Goal: Use online tool/utility: Utilize a website feature to perform a specific function

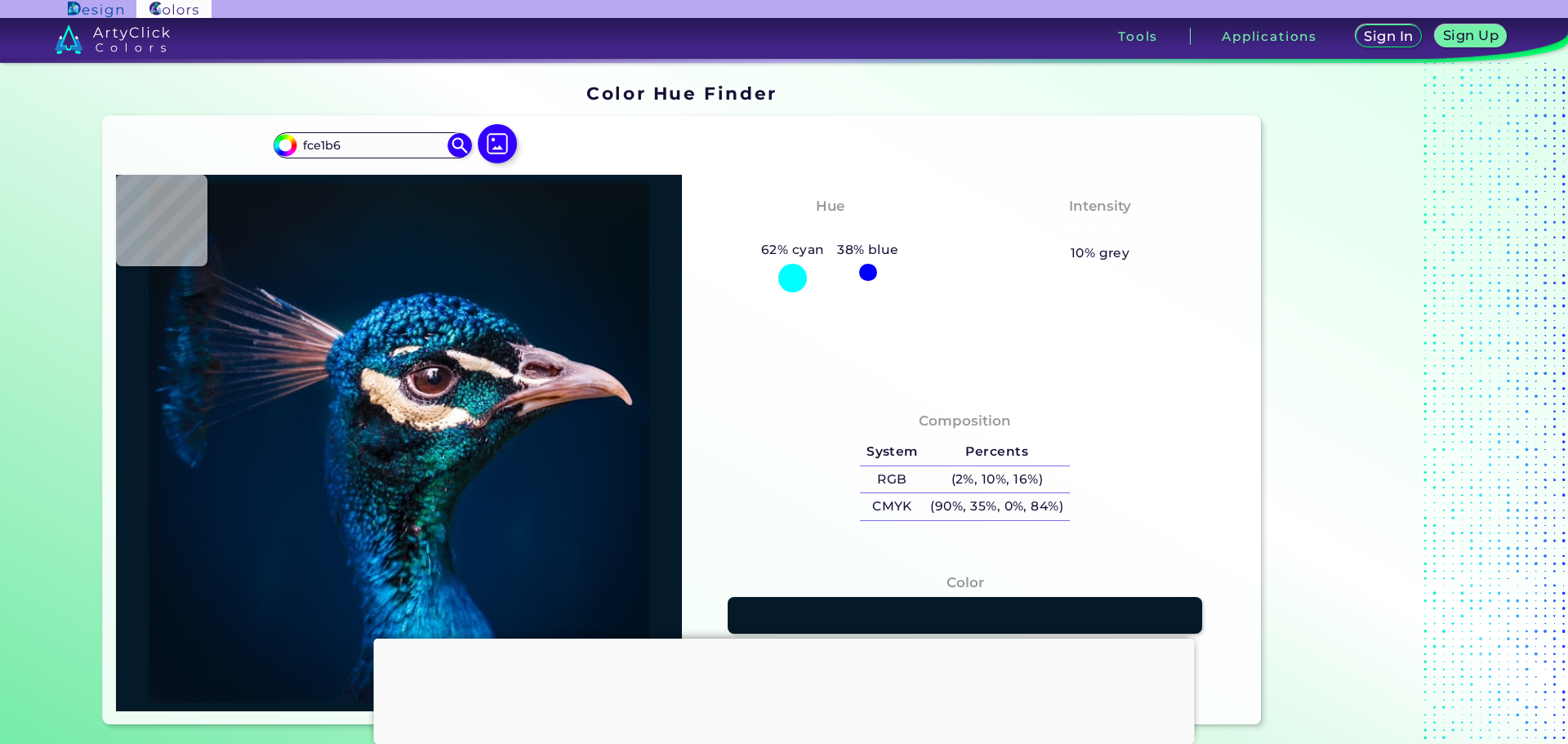
type input "fce1b6"
type input "#fce1b6"
type input "#FCE1B6"
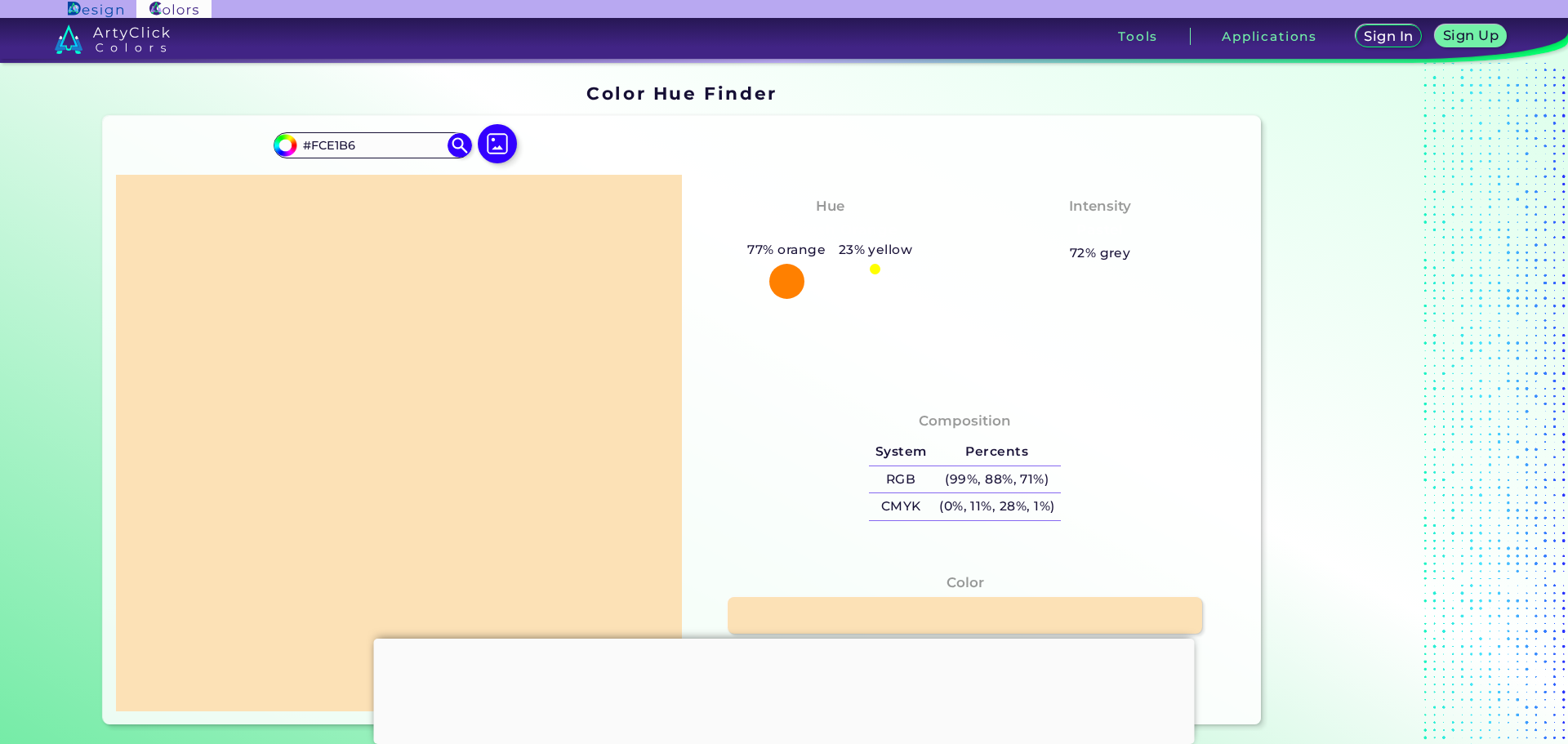
click at [954, 229] on div "Hue Yellowish Orange 77% orange 23% yellow" at bounding box center [830, 246] width 270 height 117
click at [614, 141] on div "#fce1b6 #FCE1B6 Acadia ◉ Acid Green ◉ Aero Blue ◉ Alabaster ◉ Albescent White ◉…" at bounding box center [683, 419] width 1159 height 608
drag, startPoint x: 1069, startPoint y: 253, endPoint x: 1149, endPoint y: 257, distance: 80.1
click at [1149, 257] on div "Intensity Pastel 72% grey" at bounding box center [1100, 229] width 270 height 82
click at [1104, 253] on h5 "72% grey" at bounding box center [1100, 253] width 61 height 21
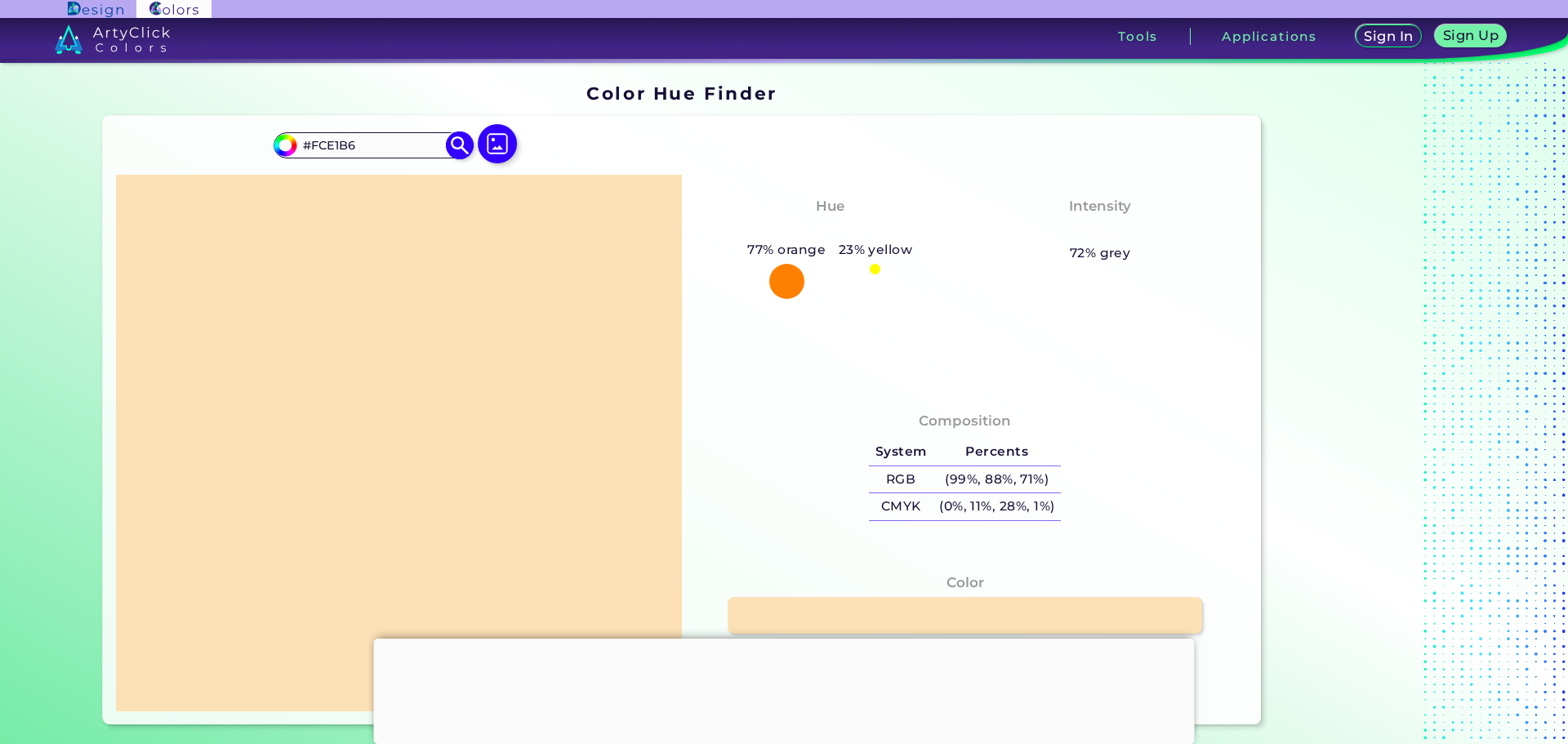
drag, startPoint x: 378, startPoint y: 144, endPoint x: 274, endPoint y: 151, distance: 104.2
click at [274, 151] on div "#fce1b6 #FCE1B6 Acadia ◉ Acid Green ◉ Aero Blue ◉ Alabaster ◉ Albescent White ◉…" at bounding box center [372, 145] width 198 height 26
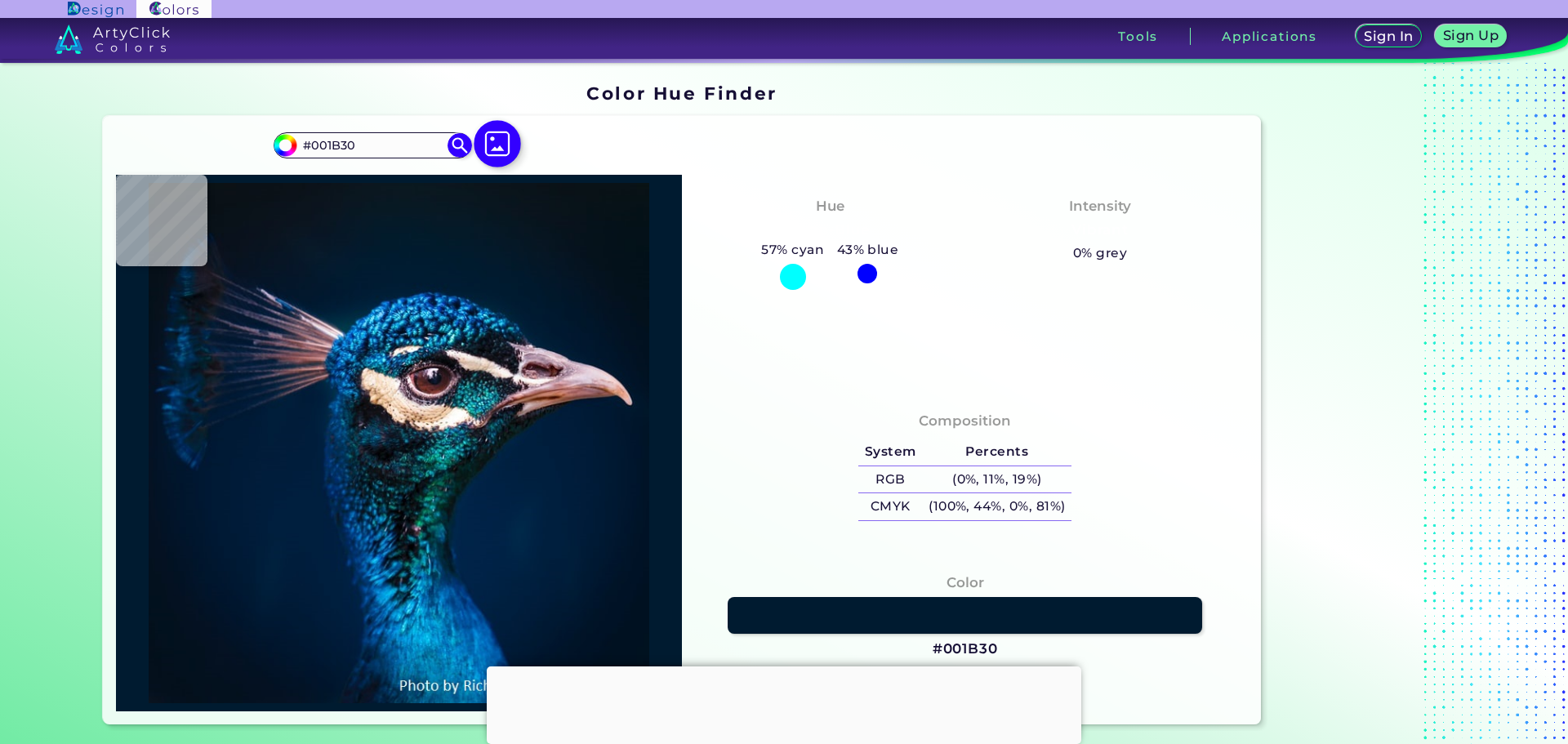
type input "#0b161c"
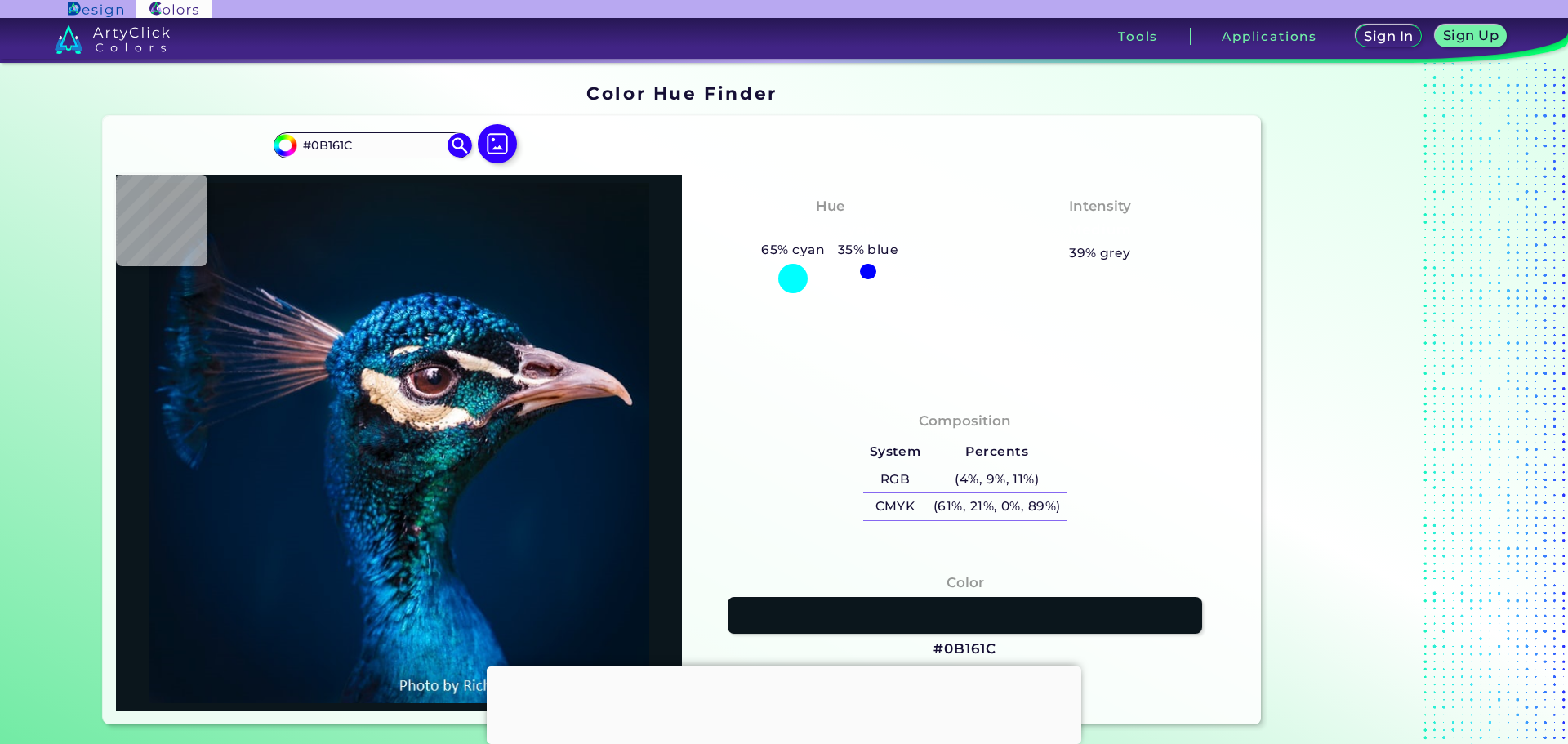
drag, startPoint x: 395, startPoint y: 144, endPoint x: 208, endPoint y: 154, distance: 187.3
click at [211, 141] on div "#0b161c #0B161C Acadia ◉ Acid Green ◉ Aero Blue ◉ Alabaster ◉ Albescent White ◉…" at bounding box center [683, 419] width 1159 height 608
type input "[URL][DOMAIN_NAME]"
type input "#0a1119"
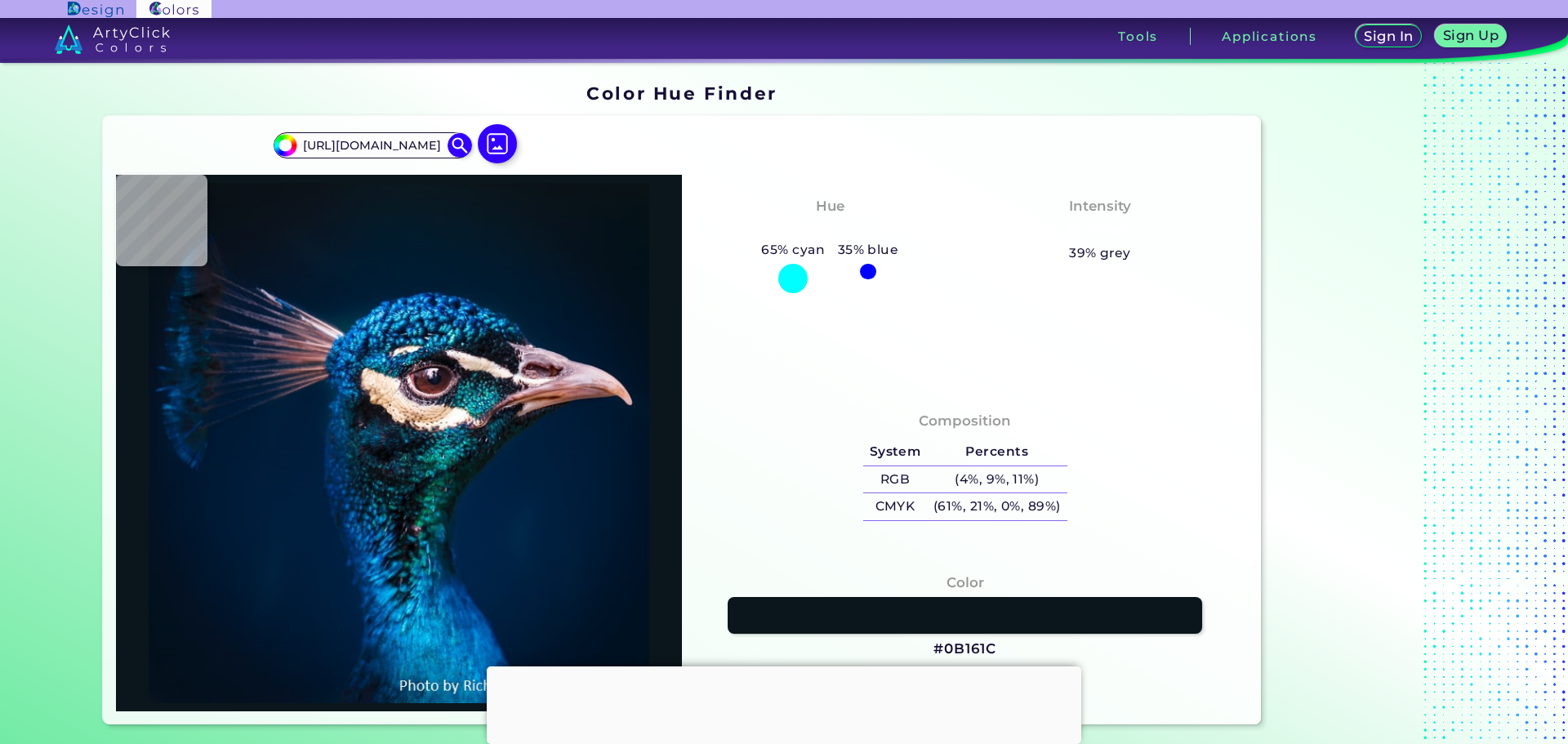
type input "#0A1119"
type input "#071321"
type input "#142641"
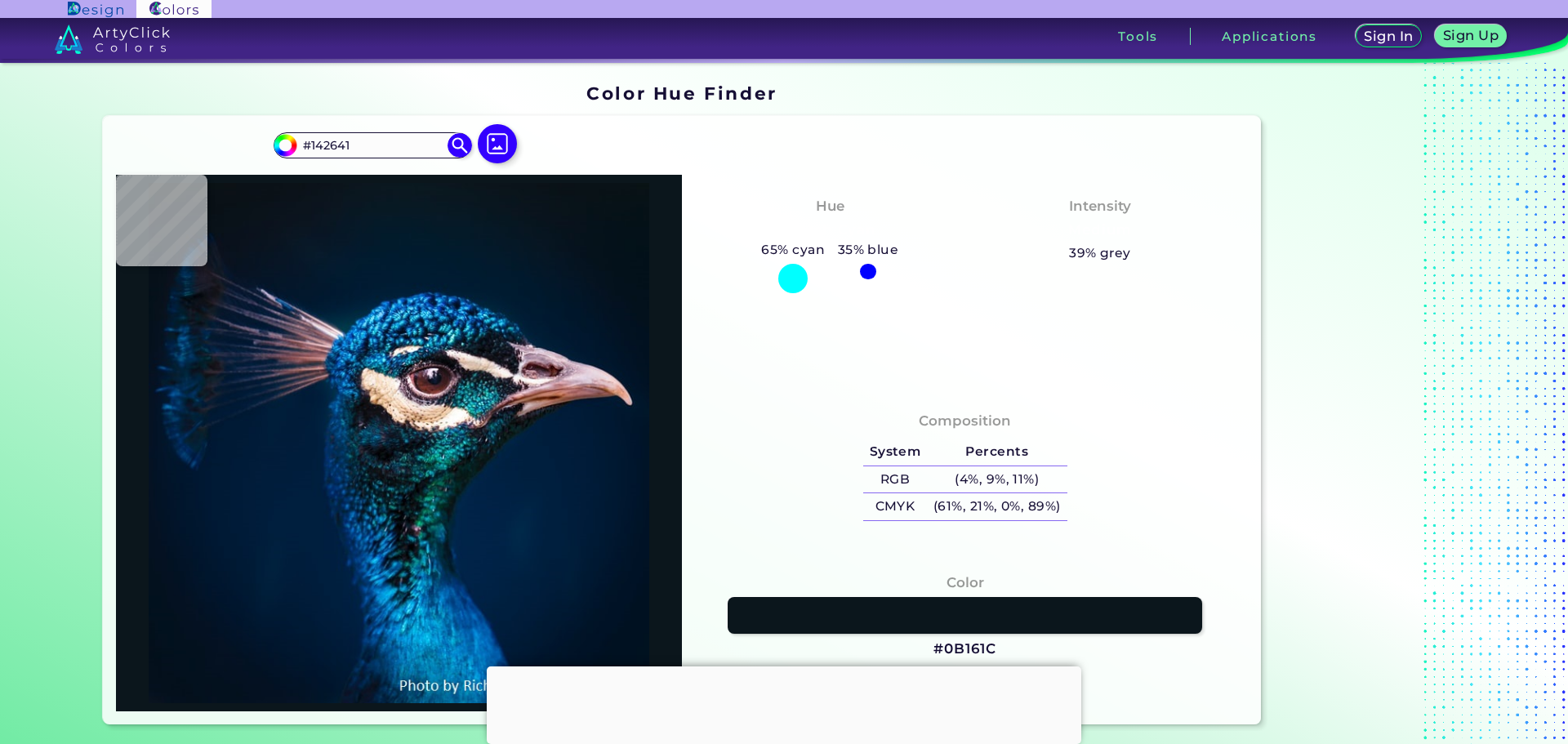
type input "#001d3c"
type input "#001D3C"
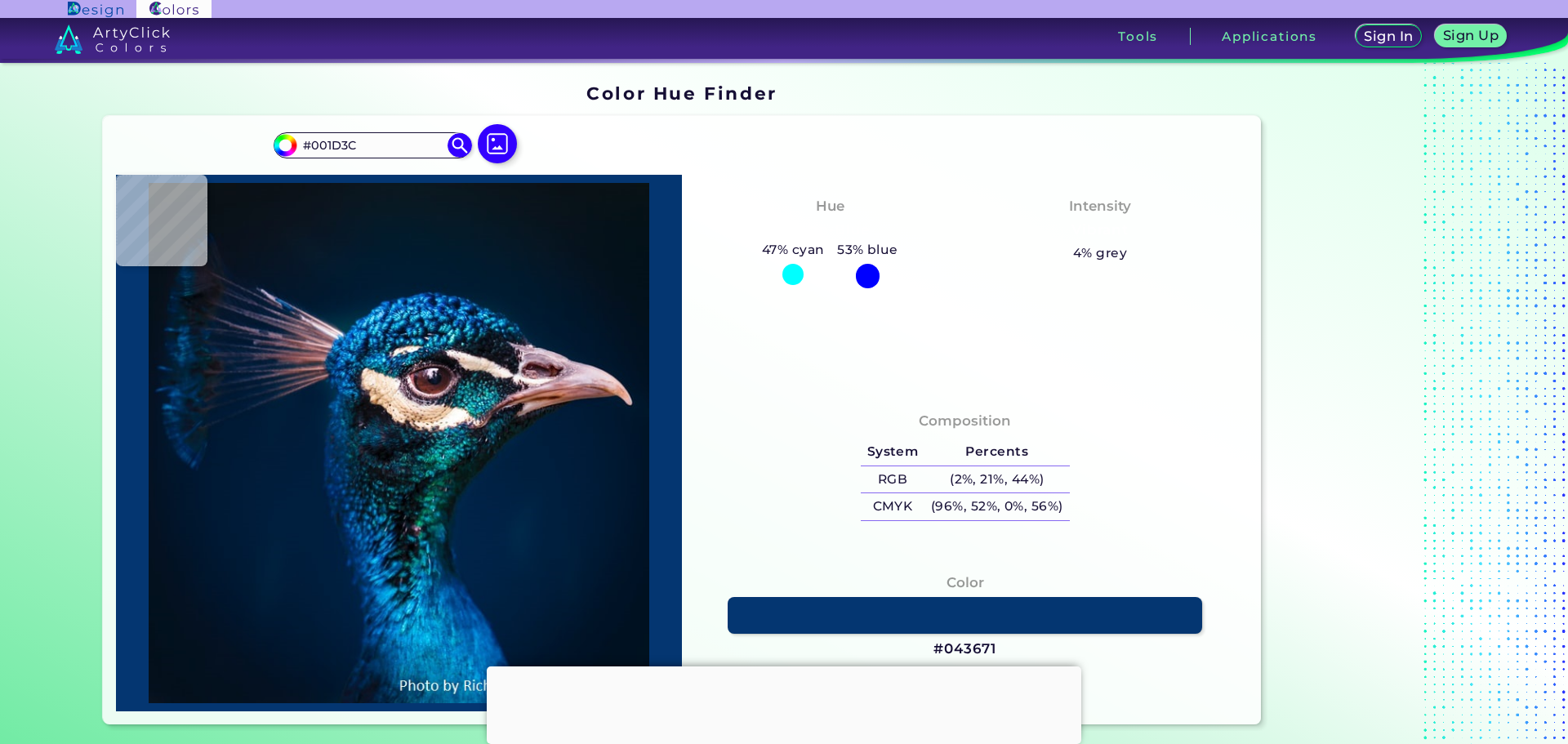
type input "#043671"
type input "#07619d"
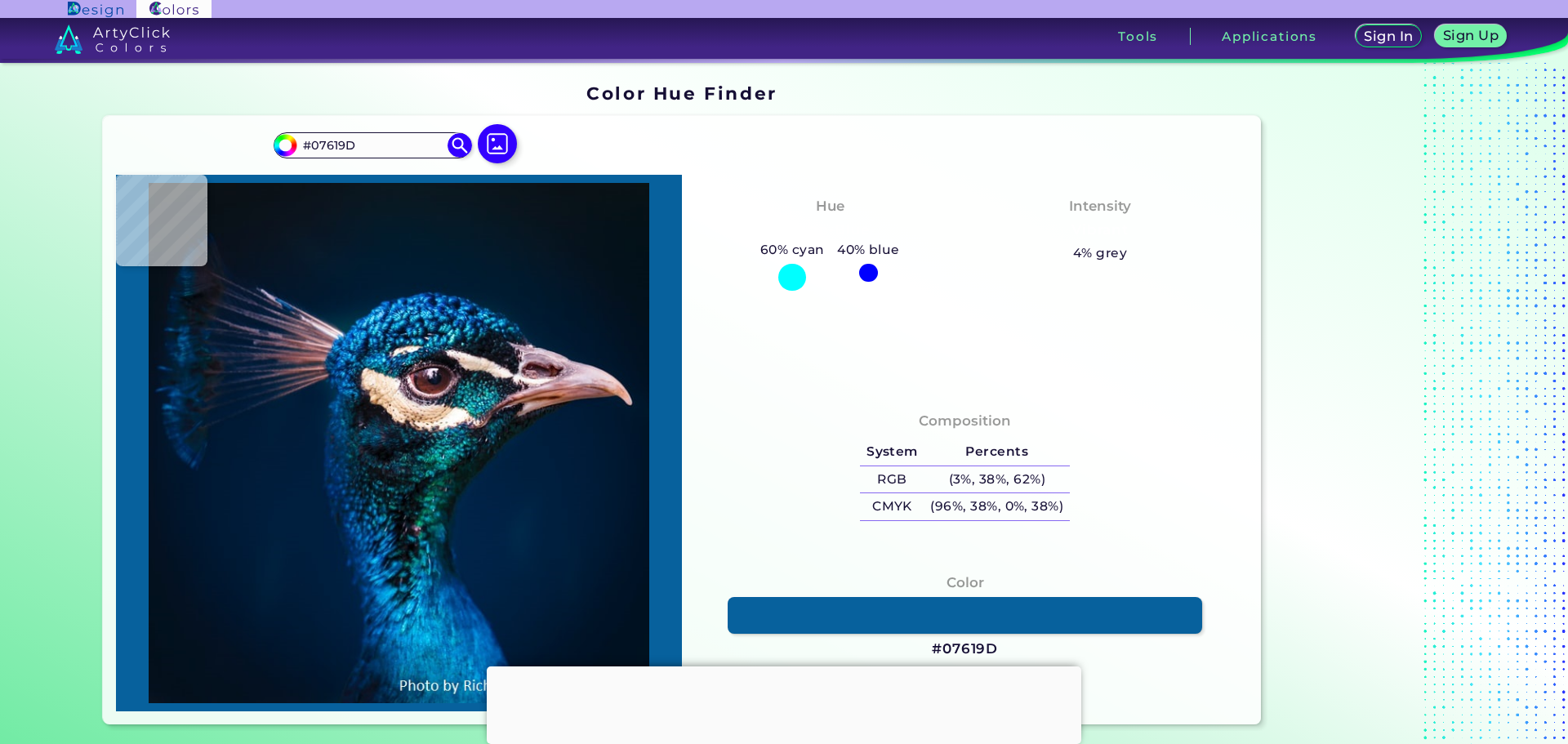
type input "#07619D"
type input "#001220"
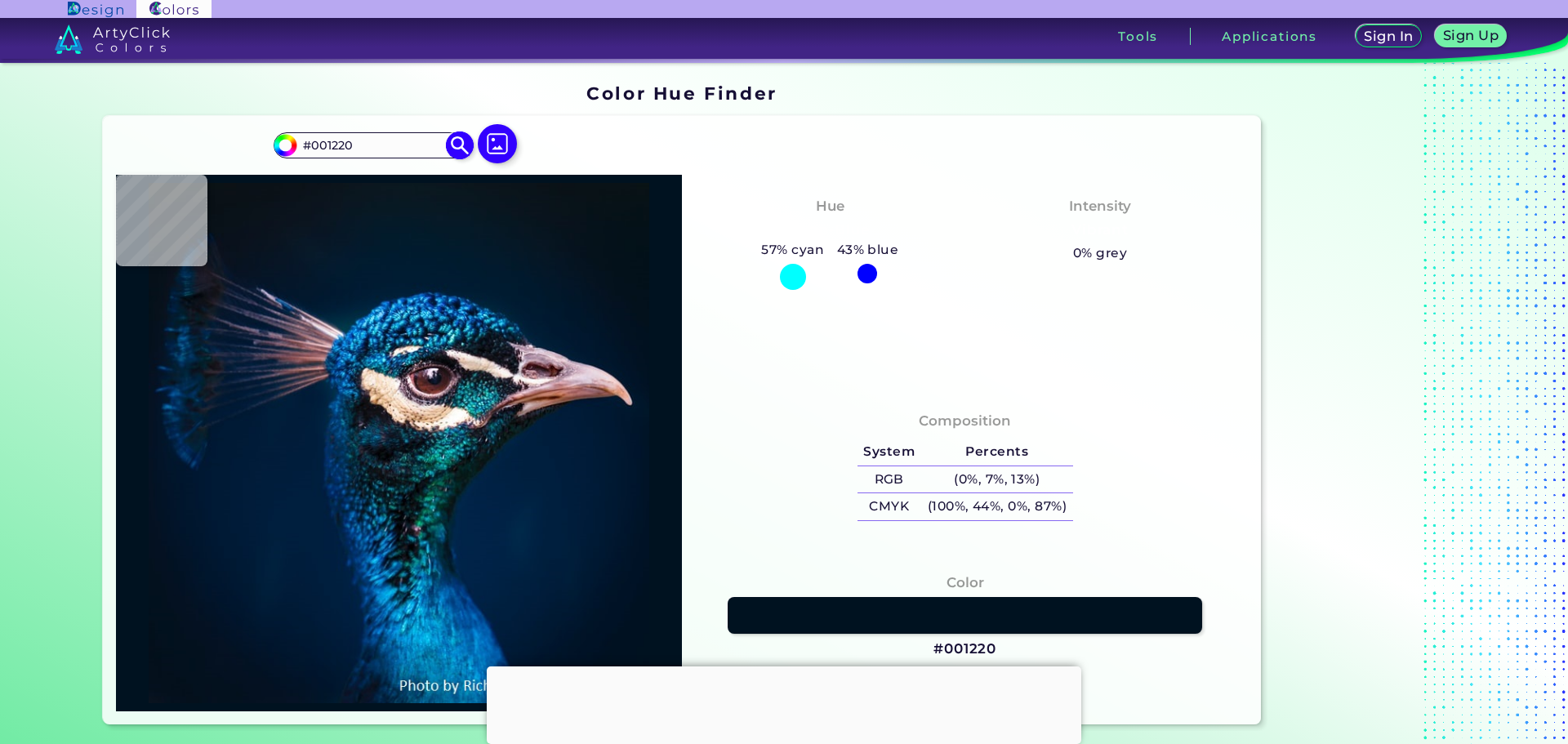
click at [377, 142] on input "#001220" at bounding box center [371, 144] width 152 height 22
drag, startPoint x: 265, startPoint y: 148, endPoint x: 244, endPoint y: 150, distance: 21.1
click at [244, 150] on div "#001220 #001220 Acadia ◉ Acid Green ◉ Aero Blue ◉ Alabaster ◉ Albescent White ◉…" at bounding box center [683, 419] width 1159 height 608
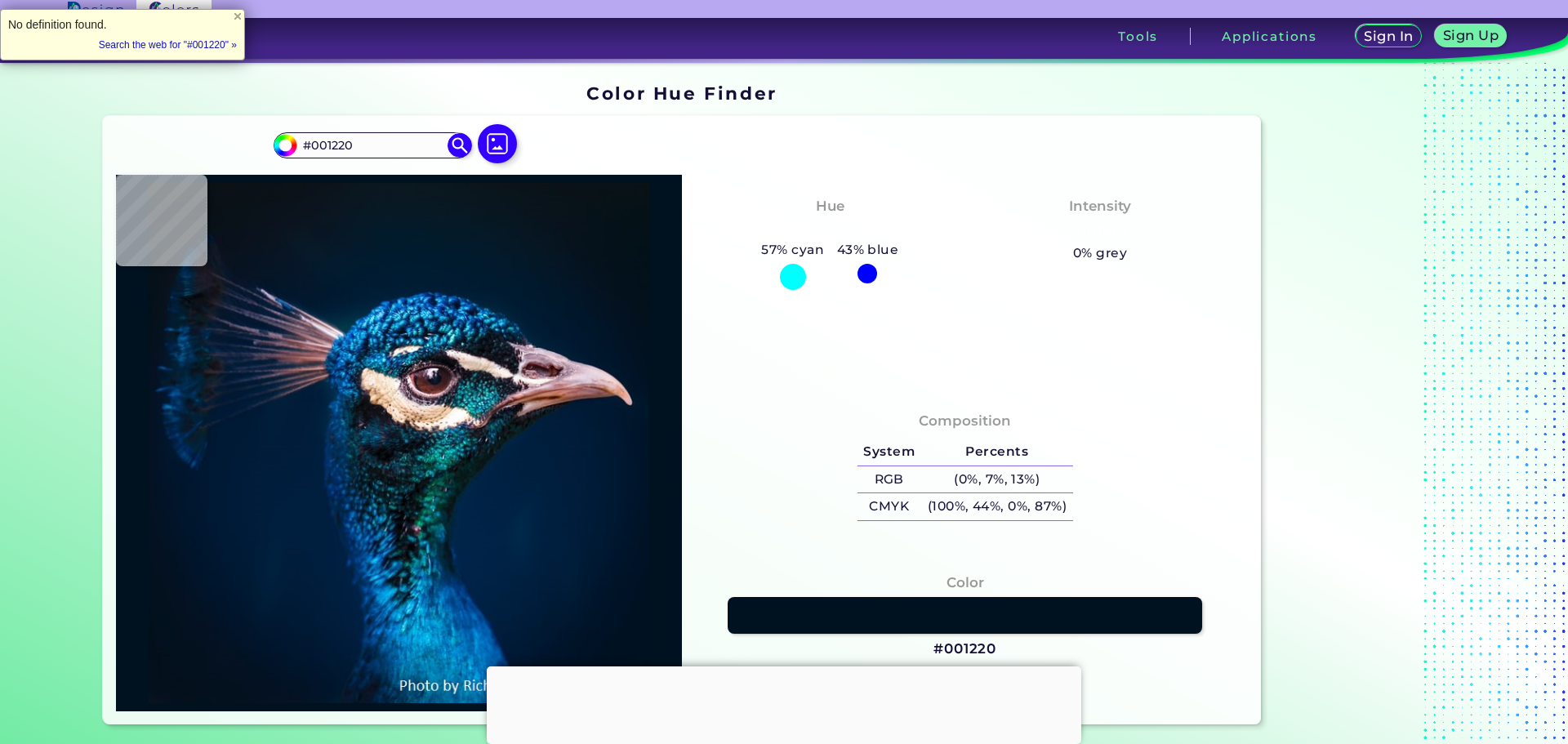
paste input "9A090d"
type input "9A090d"
type input "#9a090d"
type input "#9A090D"
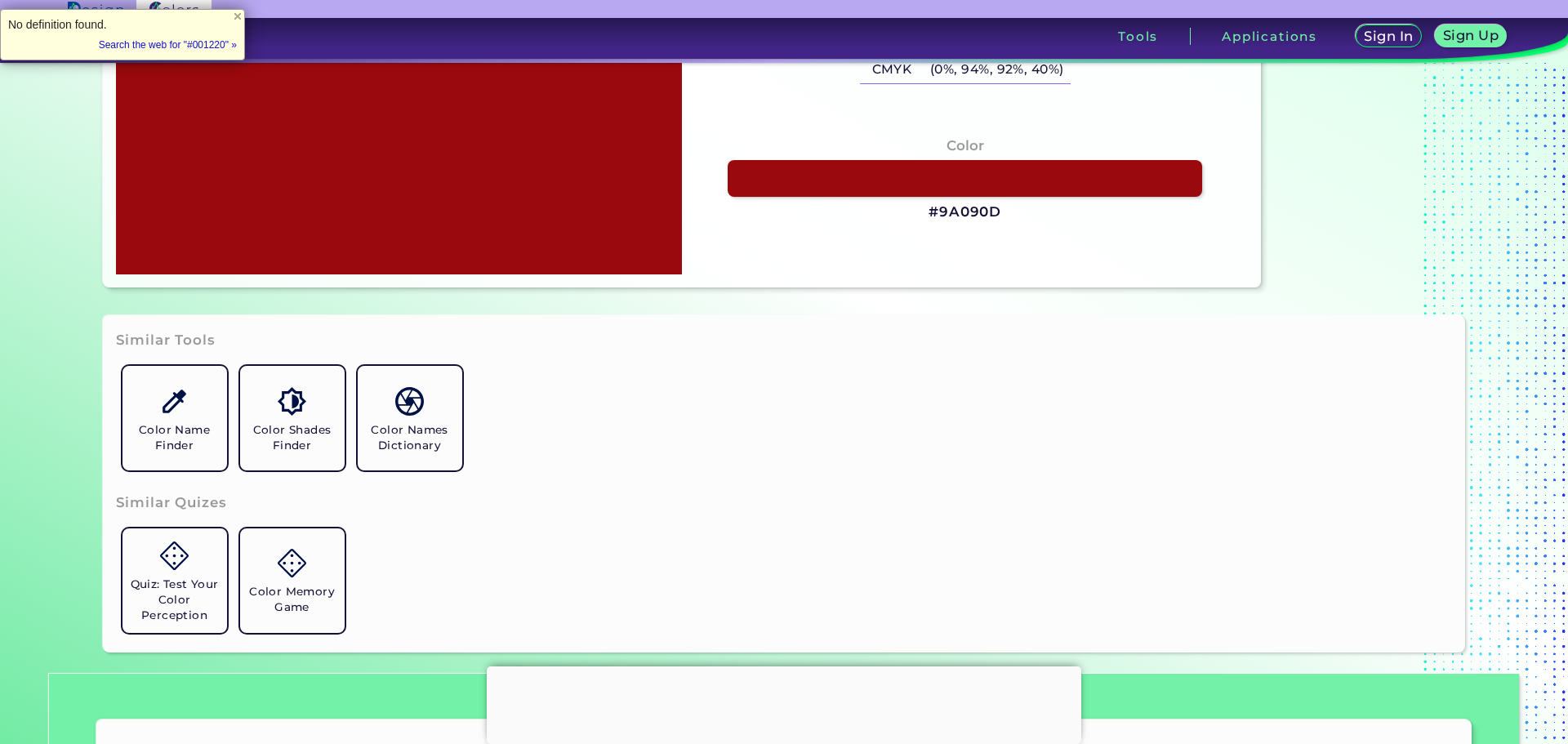
scroll to position [572, 0]
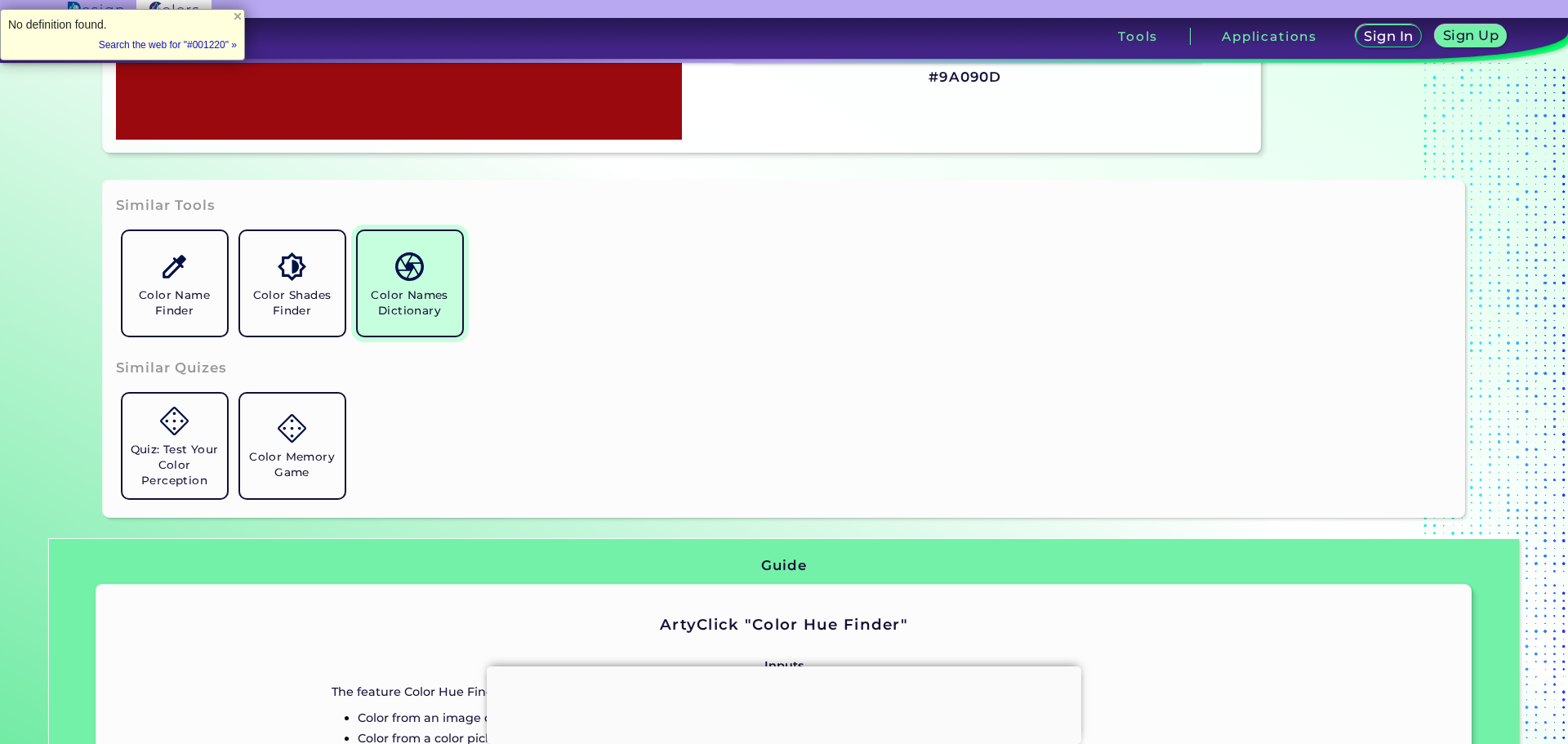
click at [413, 269] on img at bounding box center [410, 266] width 29 height 29
